Goal: Information Seeking & Learning: Compare options

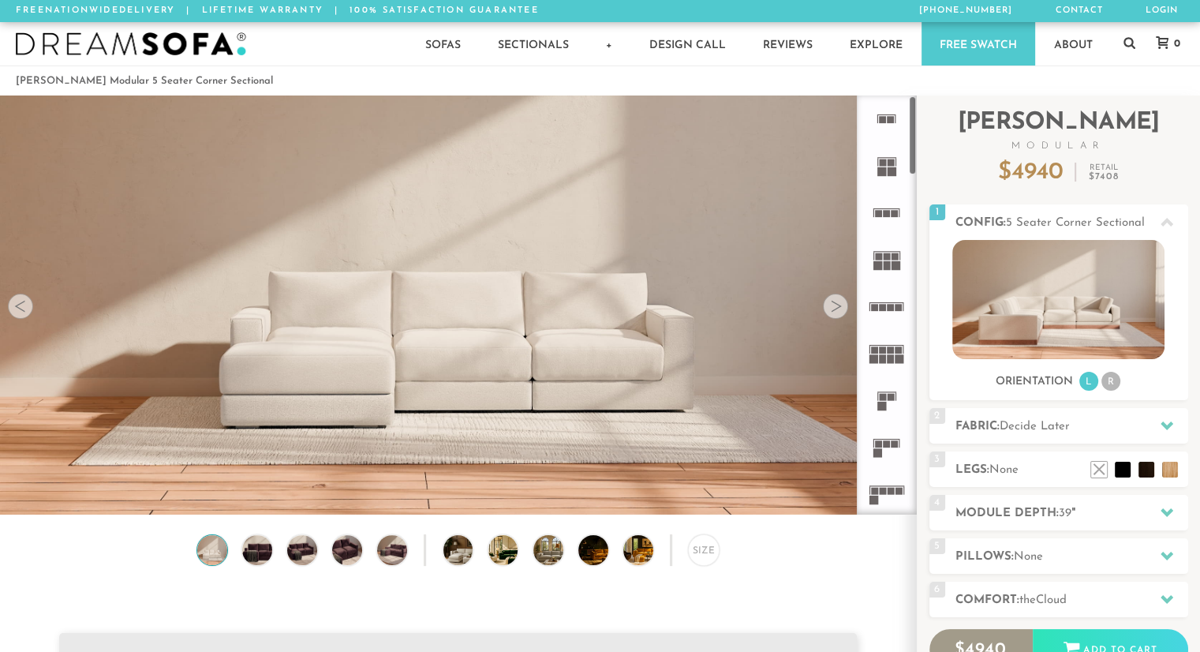
scroll to position [17546, 1187]
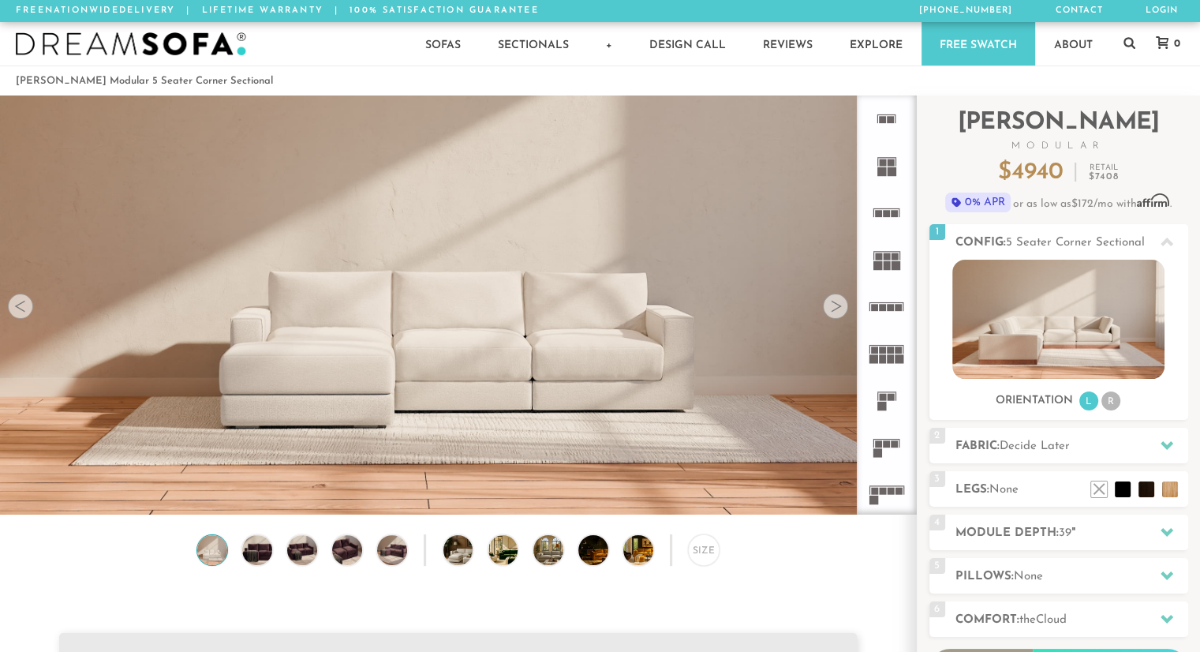
click at [893, 446] on rect at bounding box center [894, 443] width 7 height 7
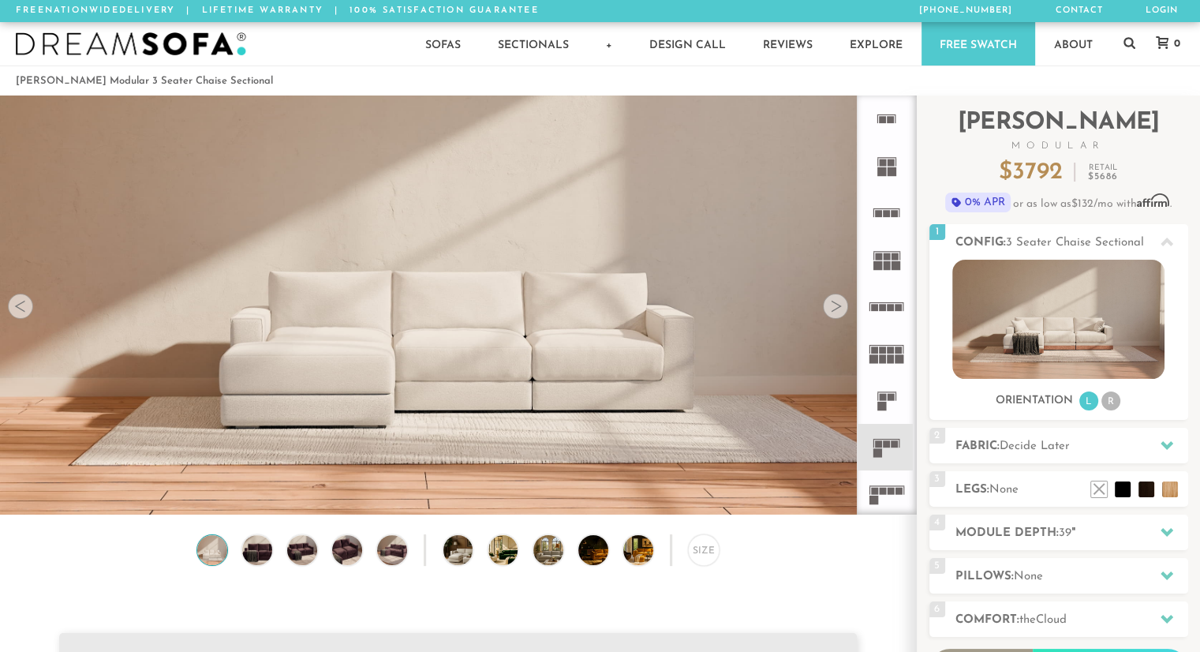
click at [887, 481] on icon at bounding box center [886, 493] width 47 height 47
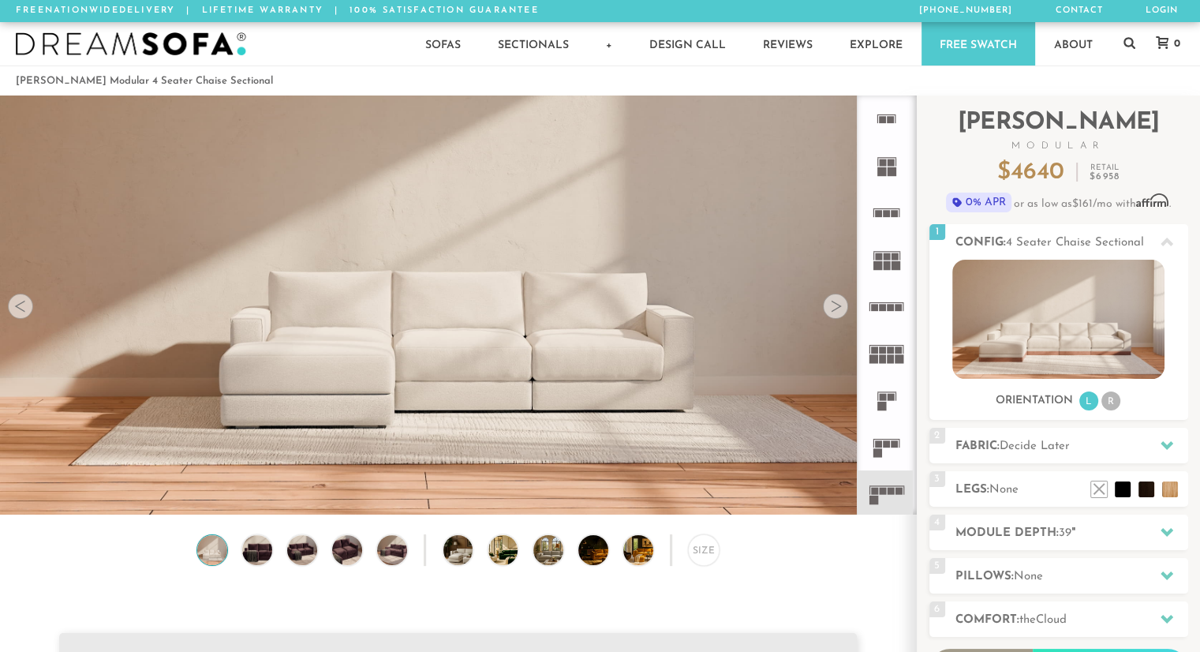
click at [897, 392] on icon at bounding box center [886, 399] width 47 height 47
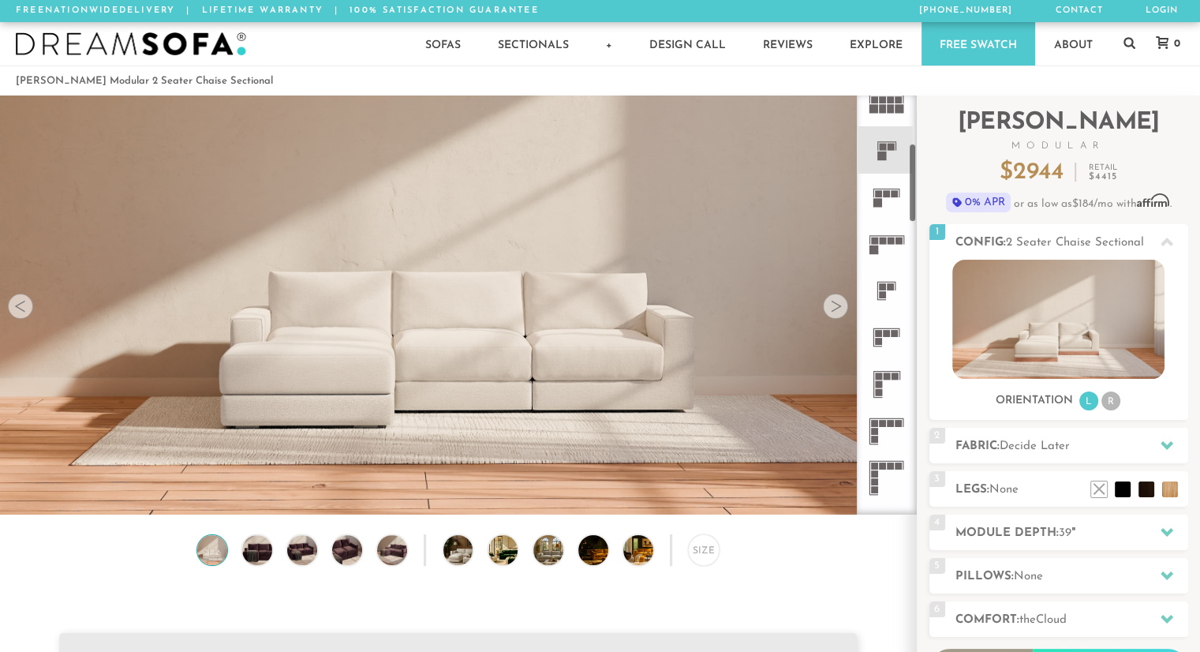
scroll to position [251, 0]
click at [887, 345] on icon at bounding box center [886, 336] width 47 height 47
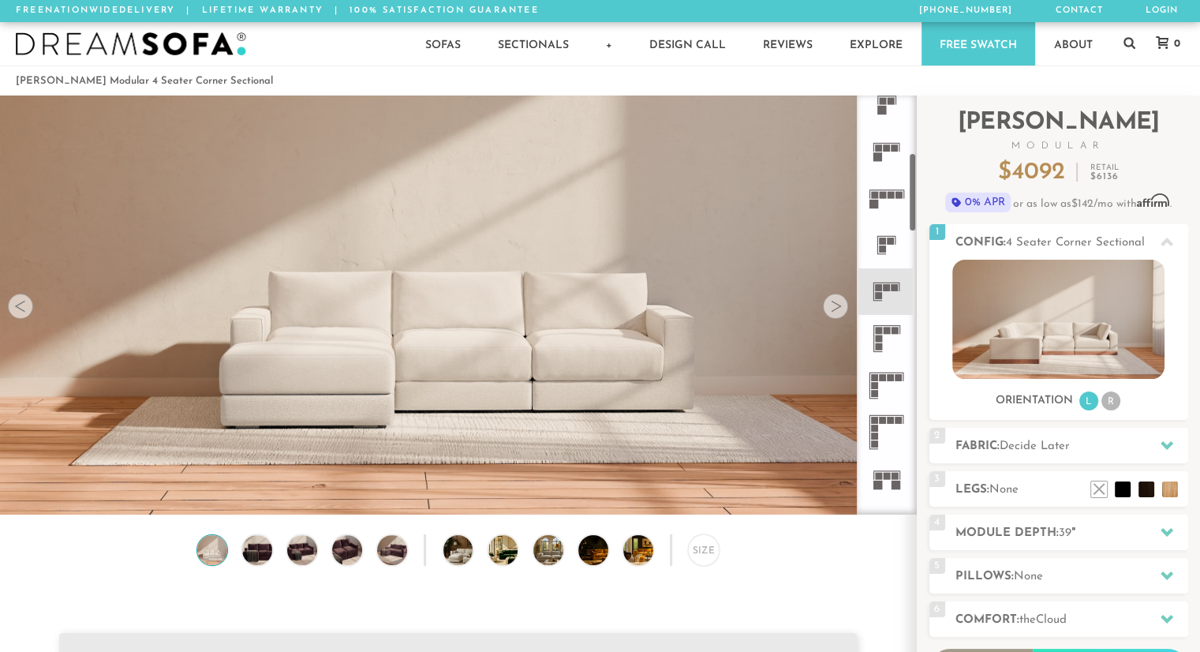
scroll to position [350, 0]
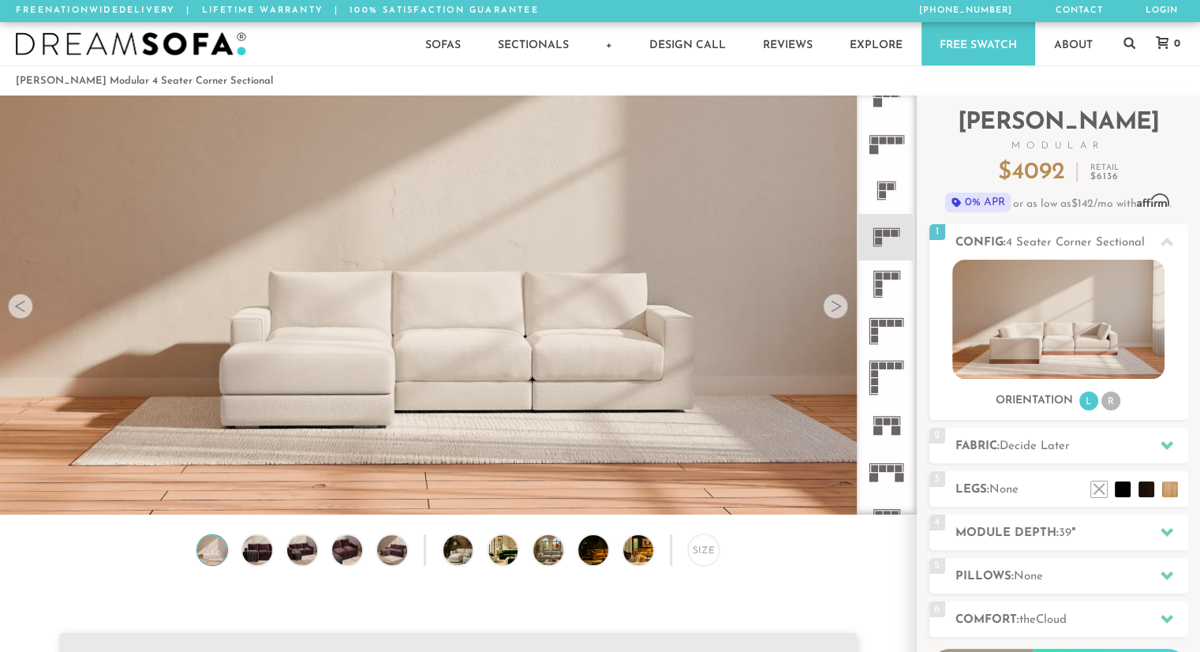
click at [886, 301] on icon at bounding box center [886, 283] width 47 height 47
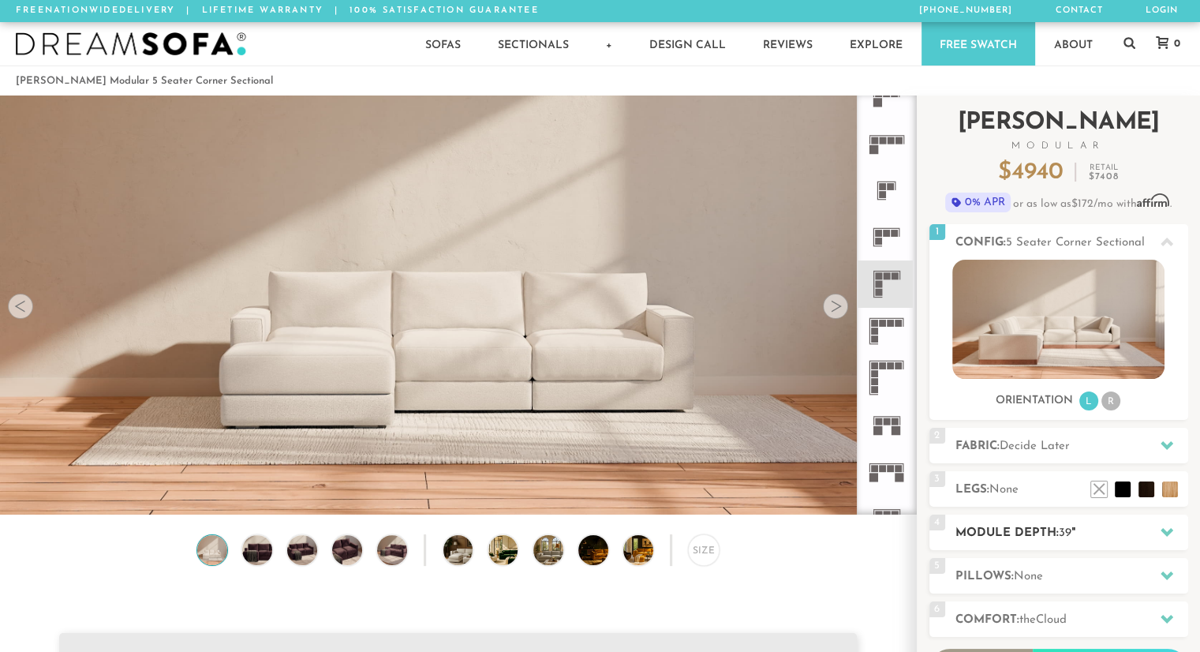
click at [1061, 535] on span "39" at bounding box center [1065, 533] width 13 height 12
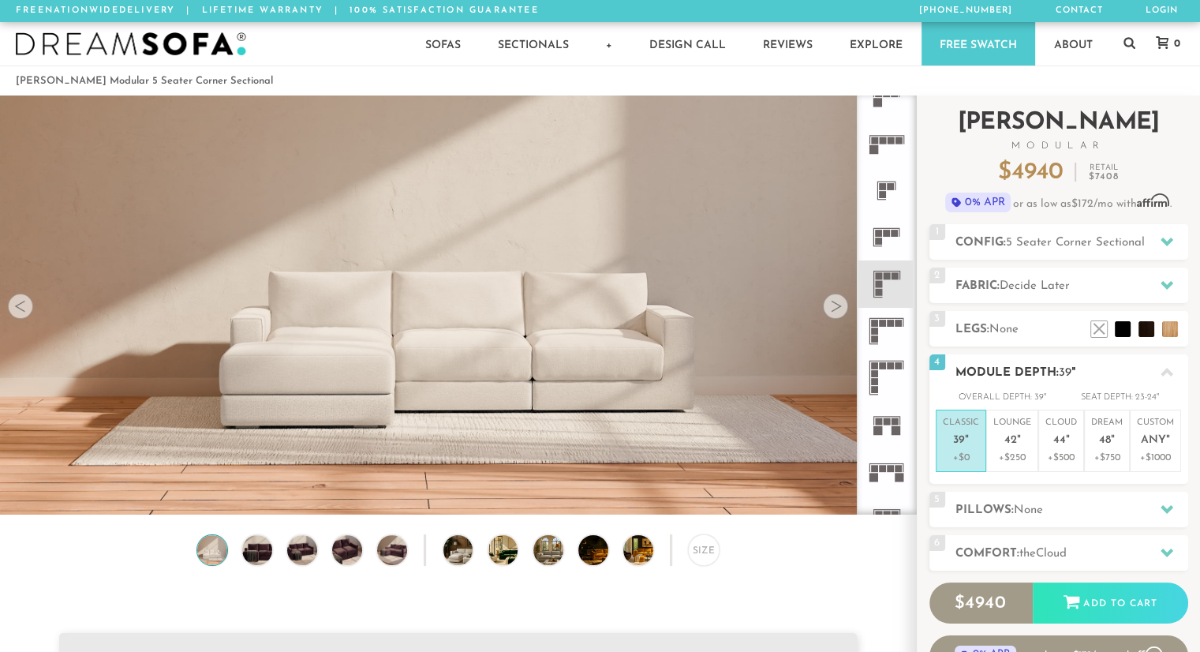
click at [1028, 366] on h2 "Module Depth: 39 "" at bounding box center [1071, 373] width 233 height 18
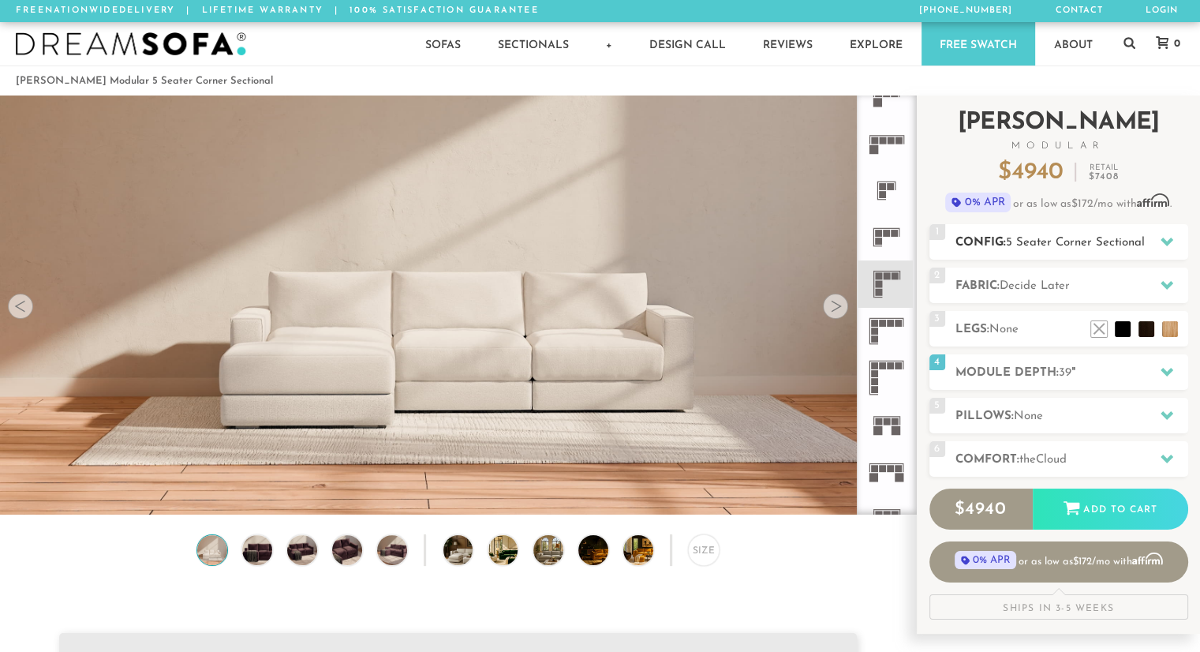
click at [1091, 252] on div "1 Config: 5 Seater Corner Sectional R" at bounding box center [1058, 241] width 259 height 35
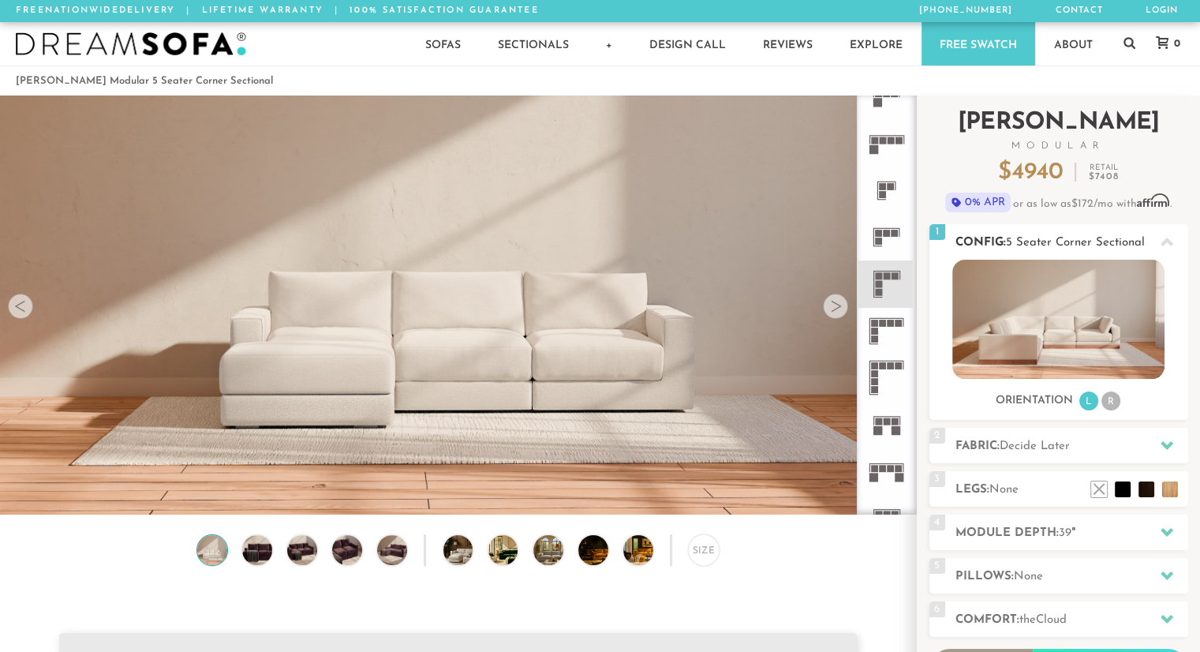
click at [1091, 252] on div "1 Config: 5 Seater Corner Sectional R" at bounding box center [1058, 241] width 259 height 35
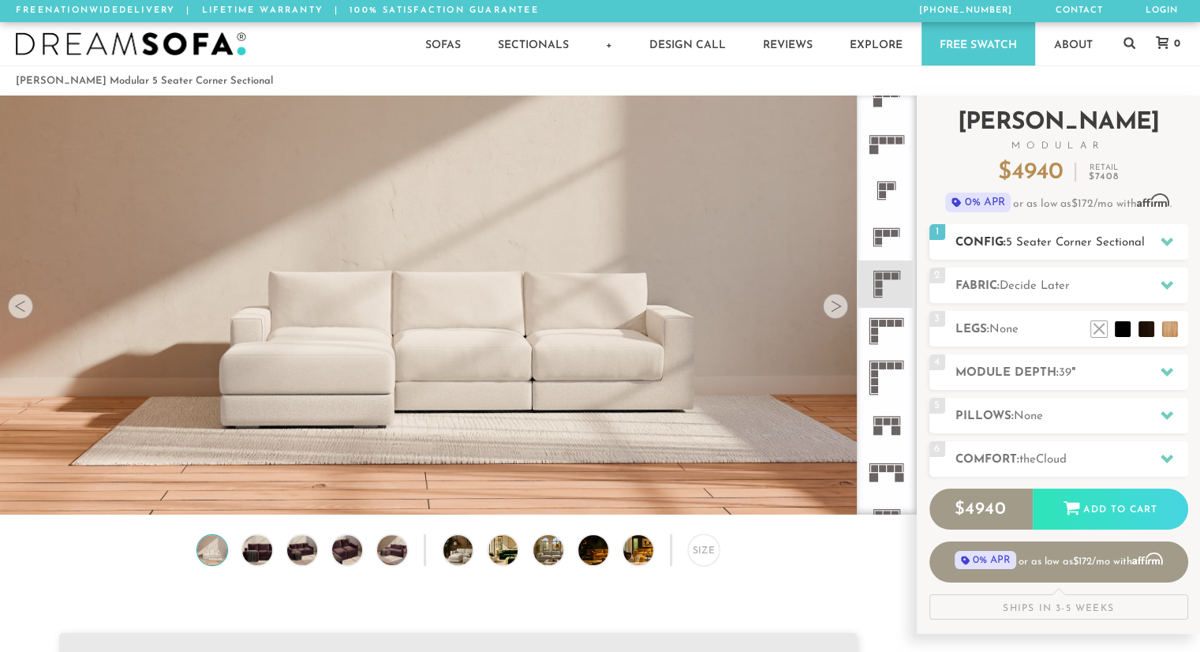
click at [1091, 252] on div "1 Config: 5 Seater Corner Sectional R" at bounding box center [1058, 241] width 259 height 35
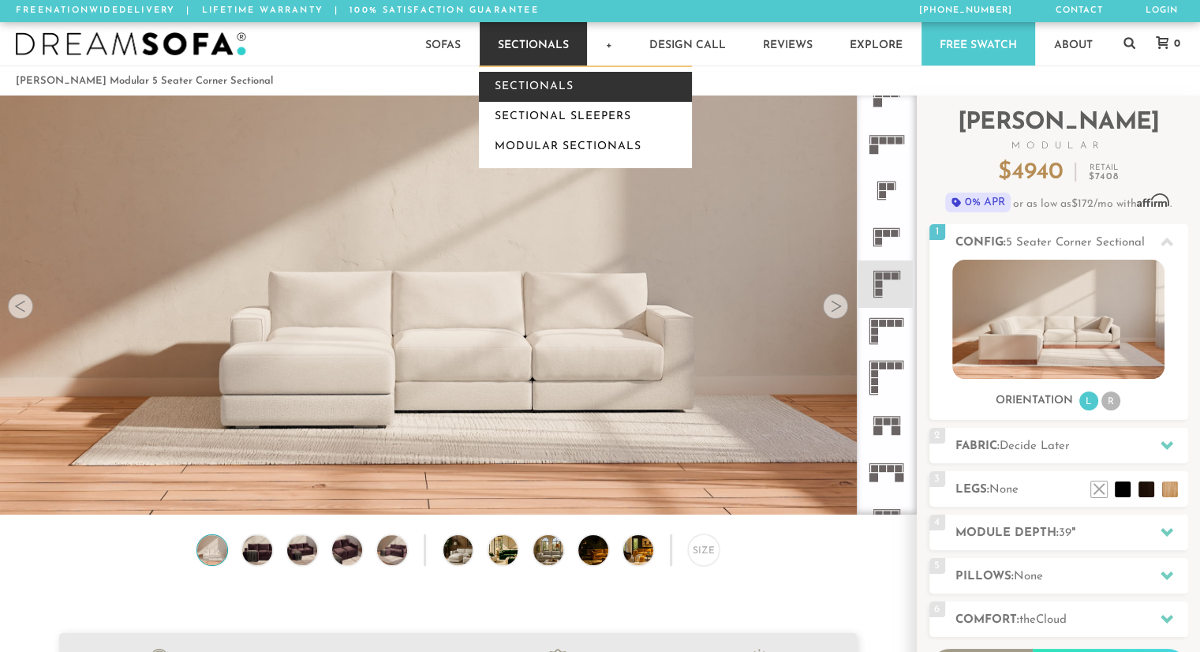
click at [532, 91] on link "Sectionals" at bounding box center [585, 87] width 213 height 30
